Goal: Navigation & Orientation: Find specific page/section

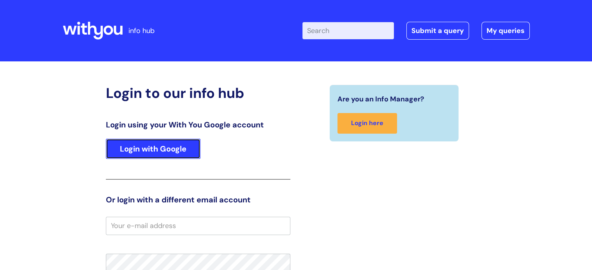
click at [168, 144] on link "Login with Google" at bounding box center [153, 149] width 95 height 20
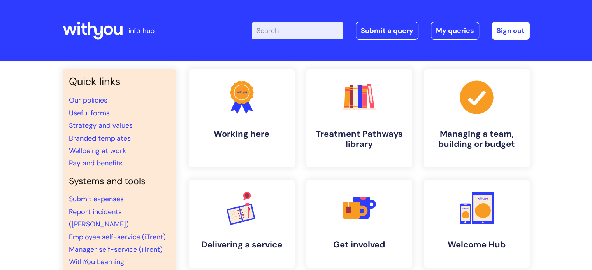
scroll to position [39, 0]
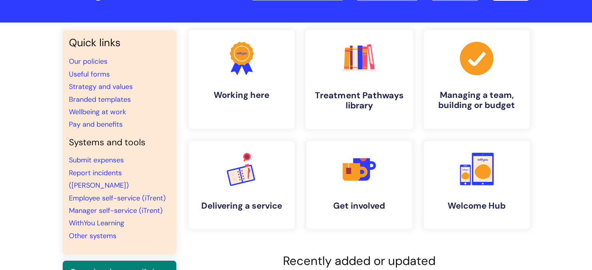
click at [324, 69] on link ".cls-1{fill:#f89b22;}.cls-1,.cls-2,.cls-3,.cls-4,.cls-5,.cls-6,.cls-7{stroke-wi…" at bounding box center [358, 80] width 107 height 100
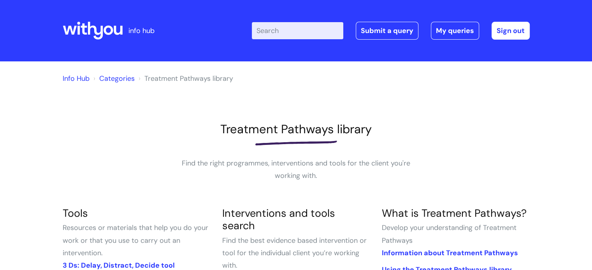
click at [80, 75] on link "Info Hub" at bounding box center [76, 78] width 27 height 9
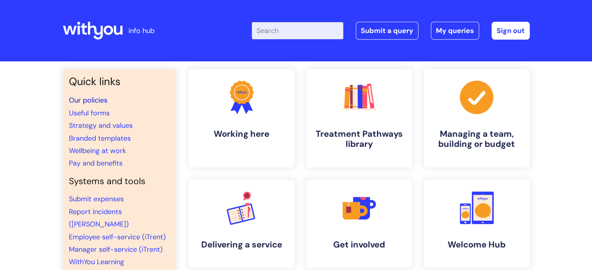
click at [83, 101] on link "Our policies" at bounding box center [88, 100] width 39 height 9
